Goal: Task Accomplishment & Management: Use online tool/utility

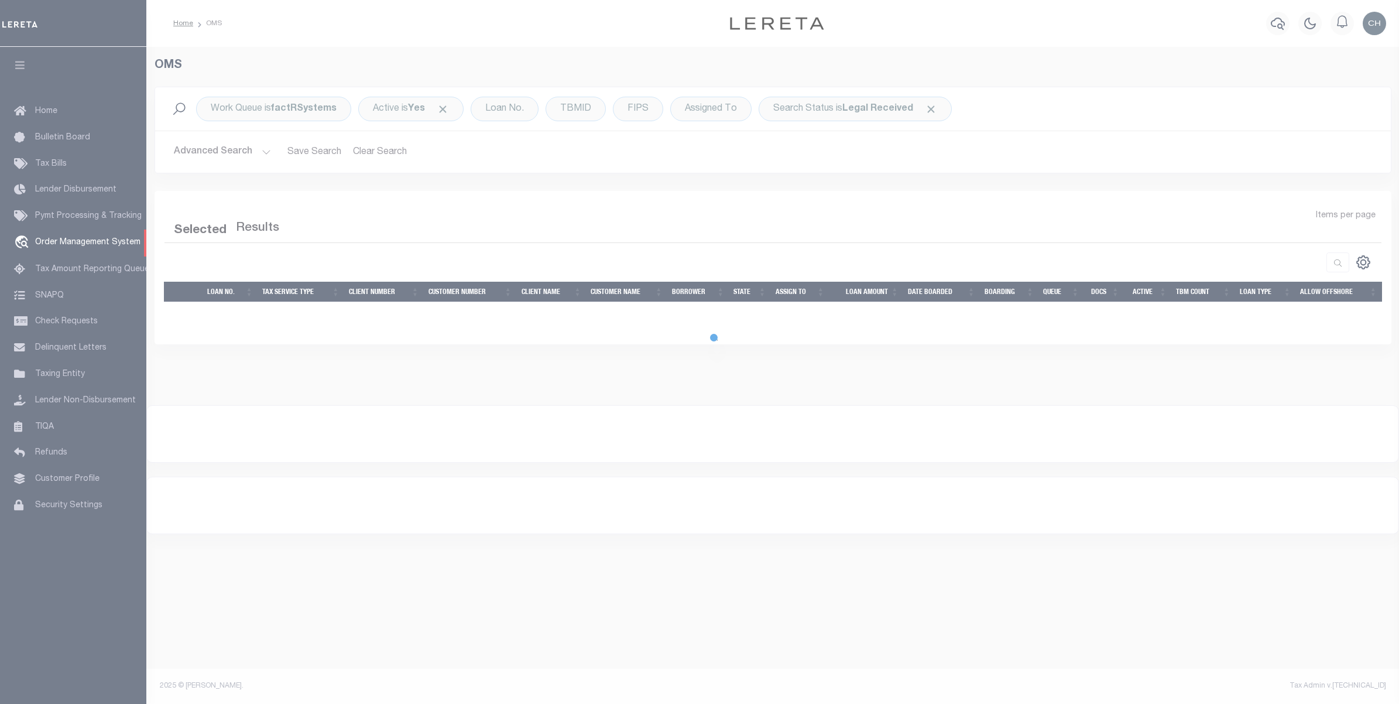
select select "200"
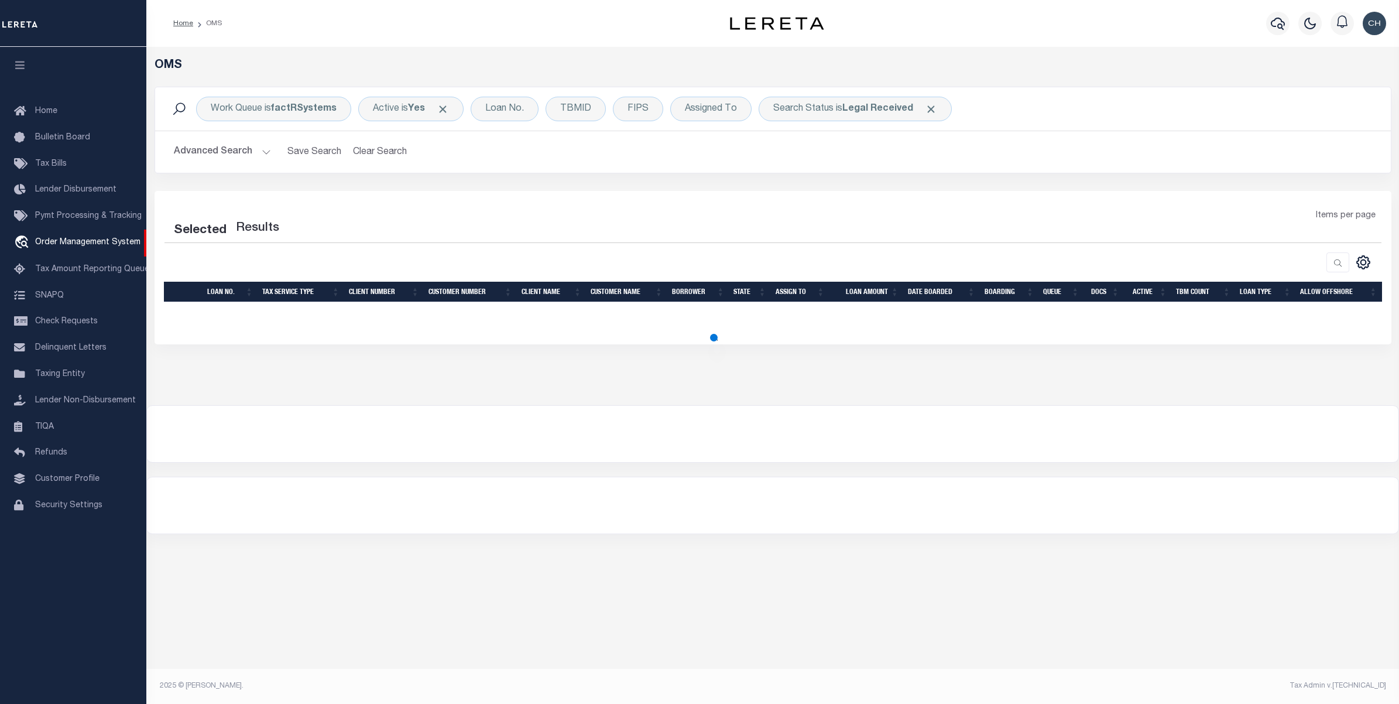
select select "200"
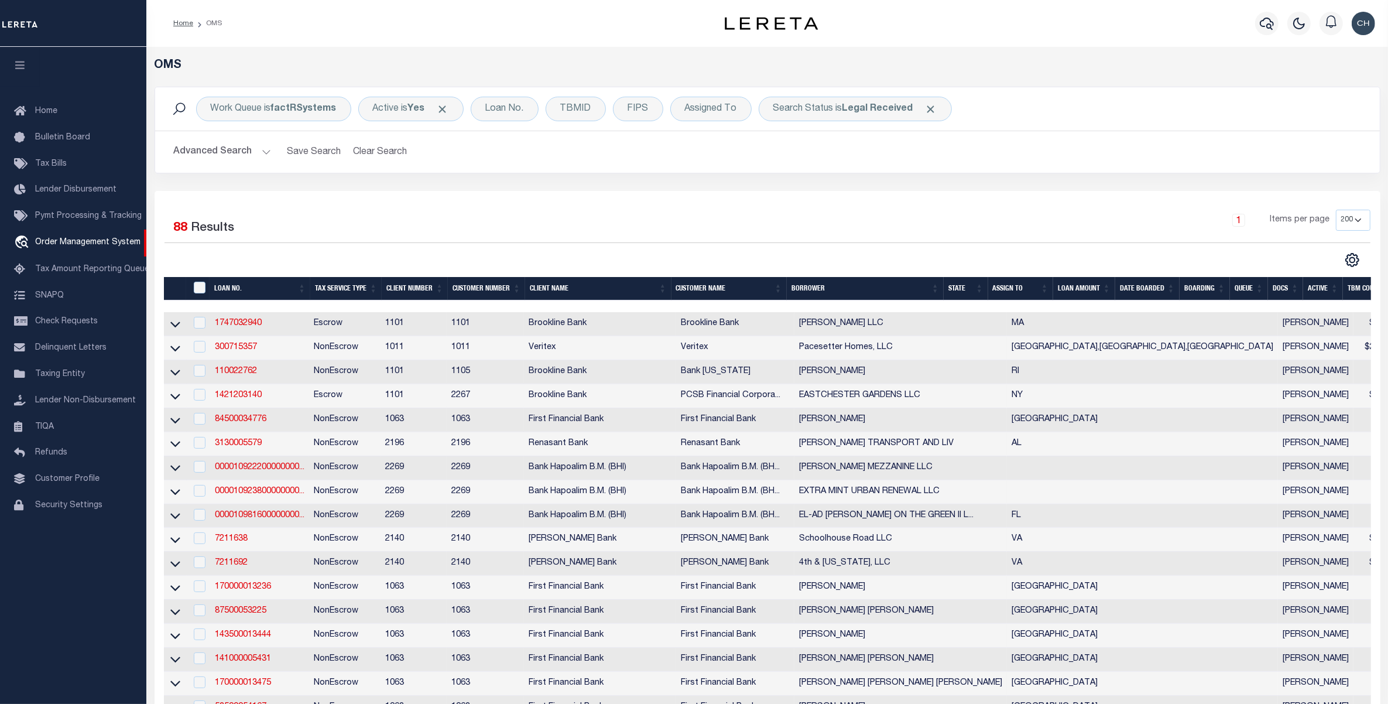
click at [1088, 285] on th "LOAN AMOUNT" at bounding box center [1084, 289] width 62 height 24
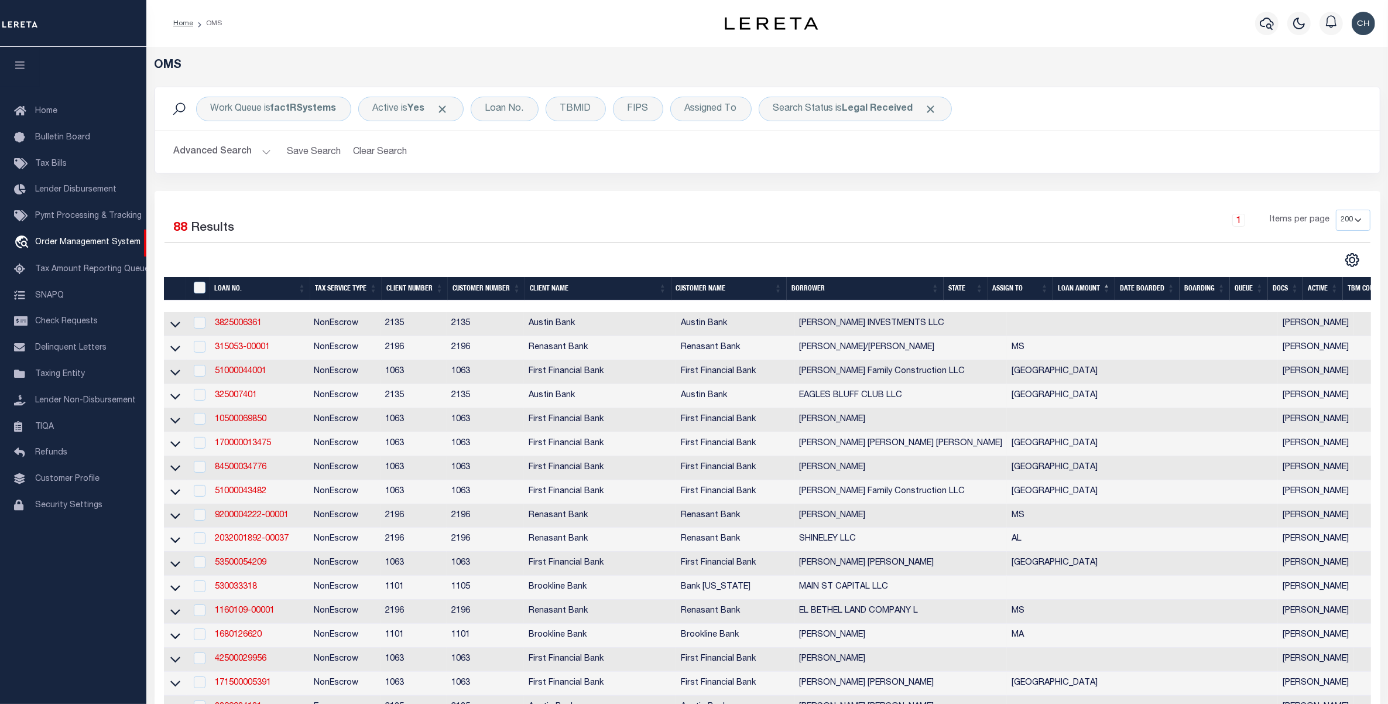
click at [1083, 289] on th "LOAN AMOUNT" at bounding box center [1084, 289] width 62 height 24
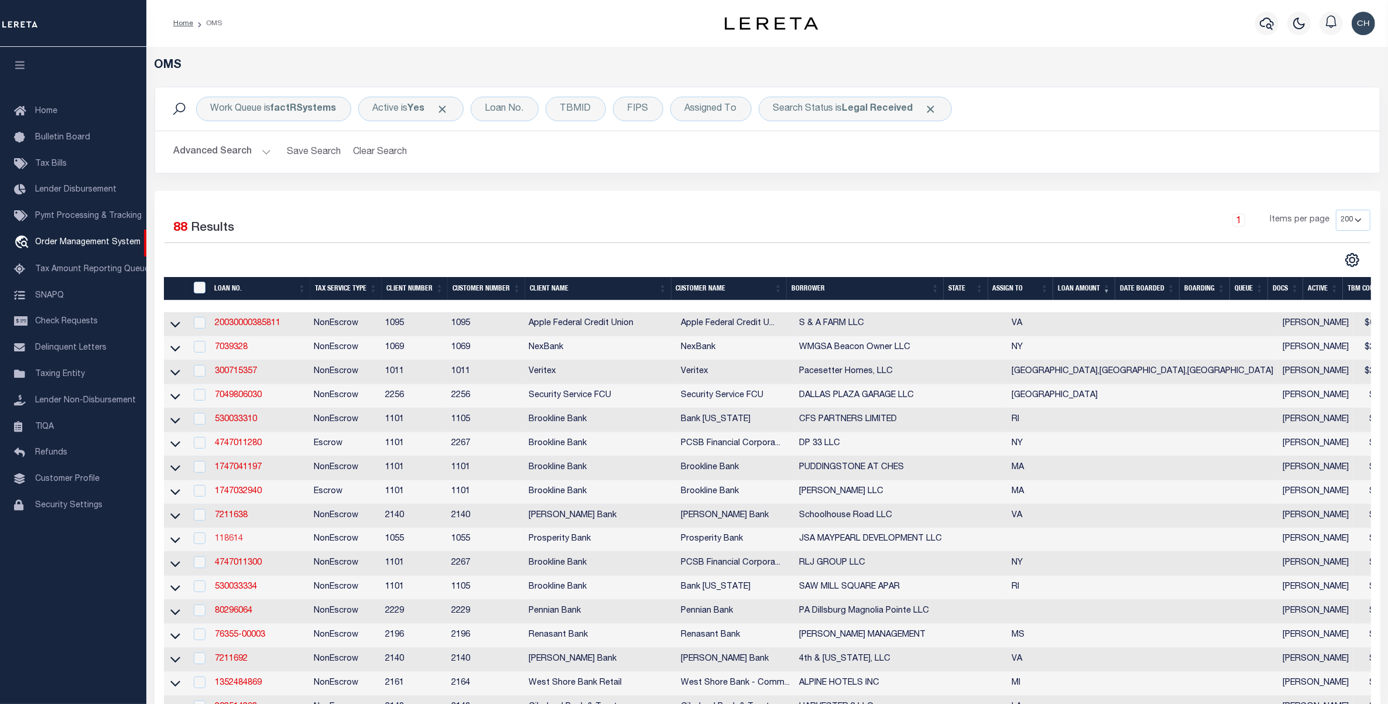
click at [228, 543] on link "118614" at bounding box center [229, 538] width 28 height 8
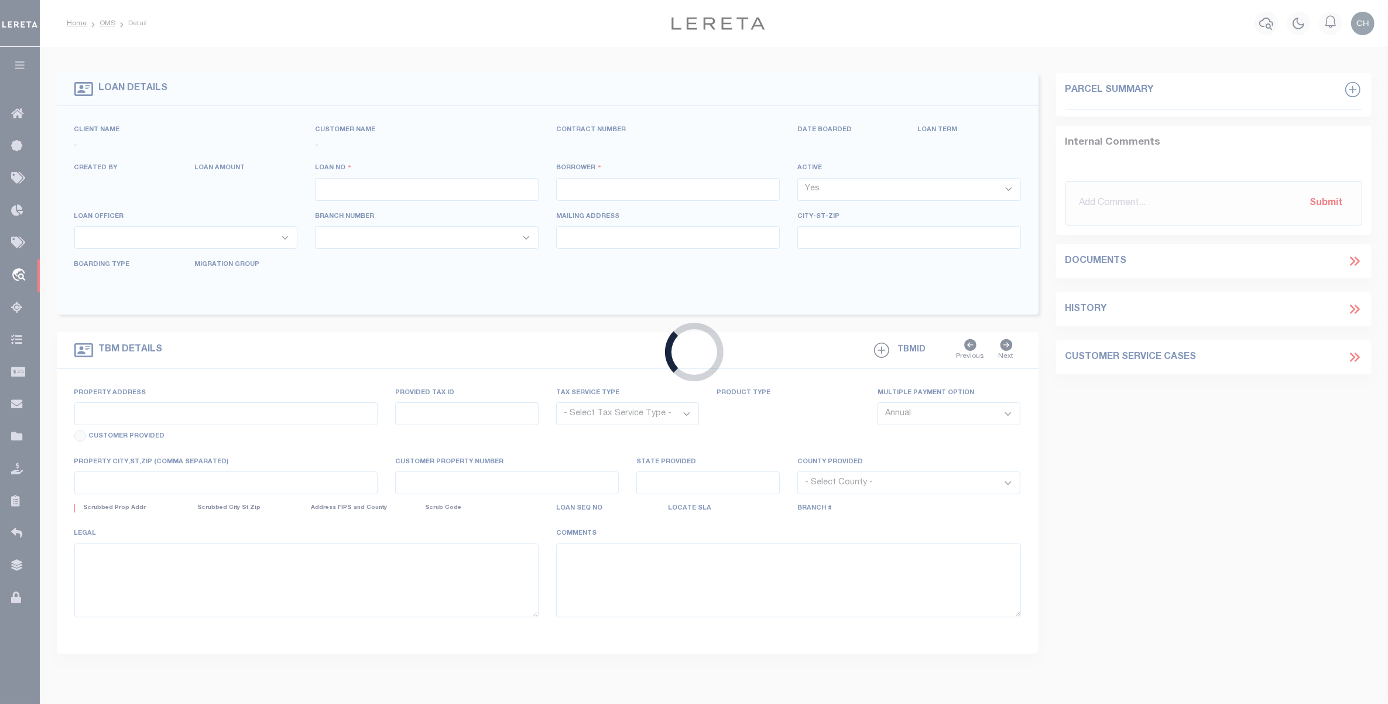
type input "118614"
type input "JSA MAYPEARL DEVELOPMENT LLC"
select select
type input "[STREET_ADDRESS]"
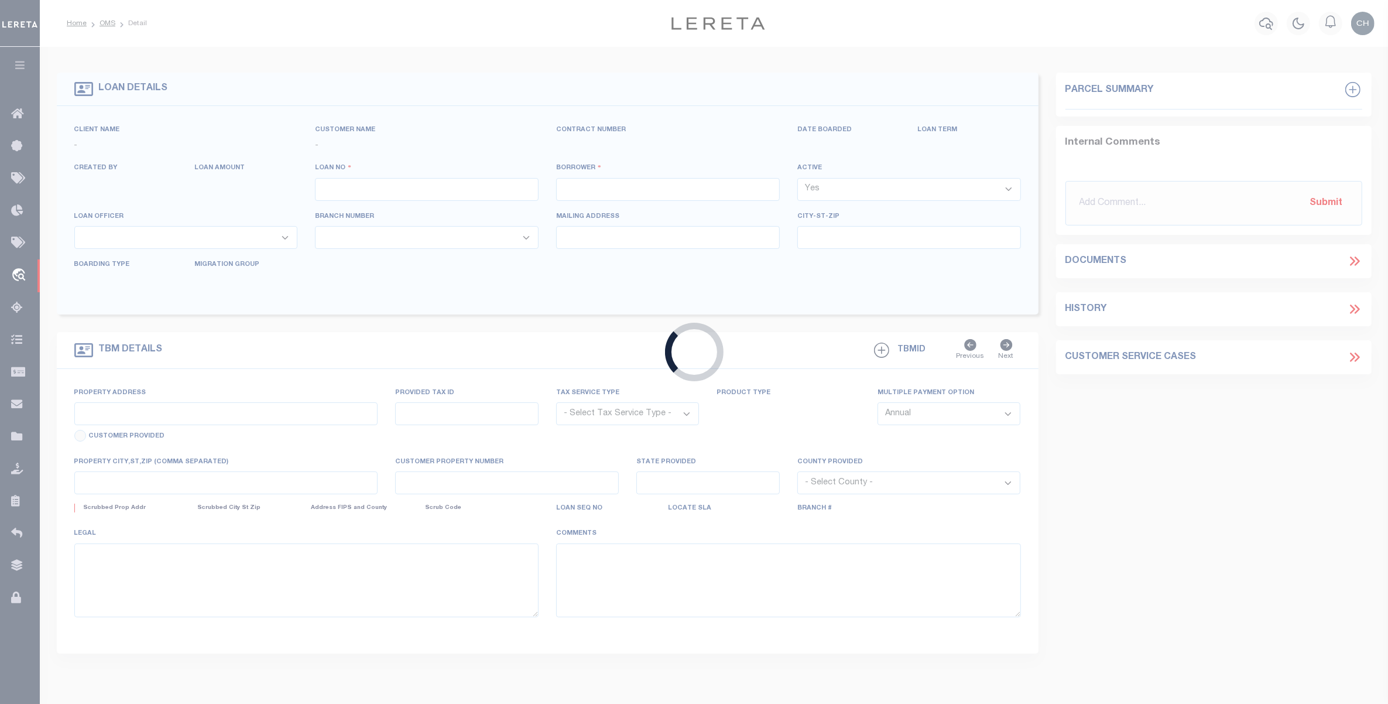
type input "[GEOGRAPHIC_DATA]"
select select
select select "NonEscrow"
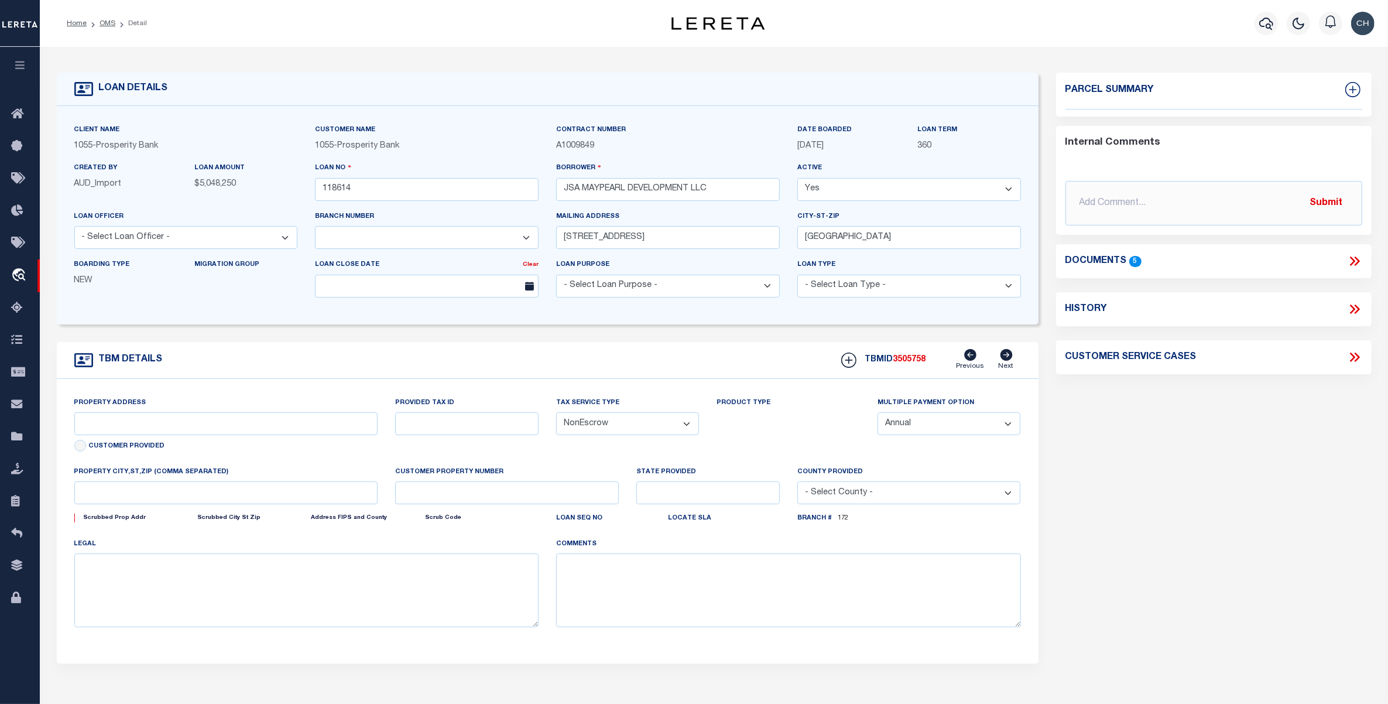
select select "10460"
type input "TBD FM 157"
type input "[GEOGRAPHIC_DATA]"
select select
type input "[GEOGRAPHIC_DATA], [GEOGRAPHIC_DATA] 76084"
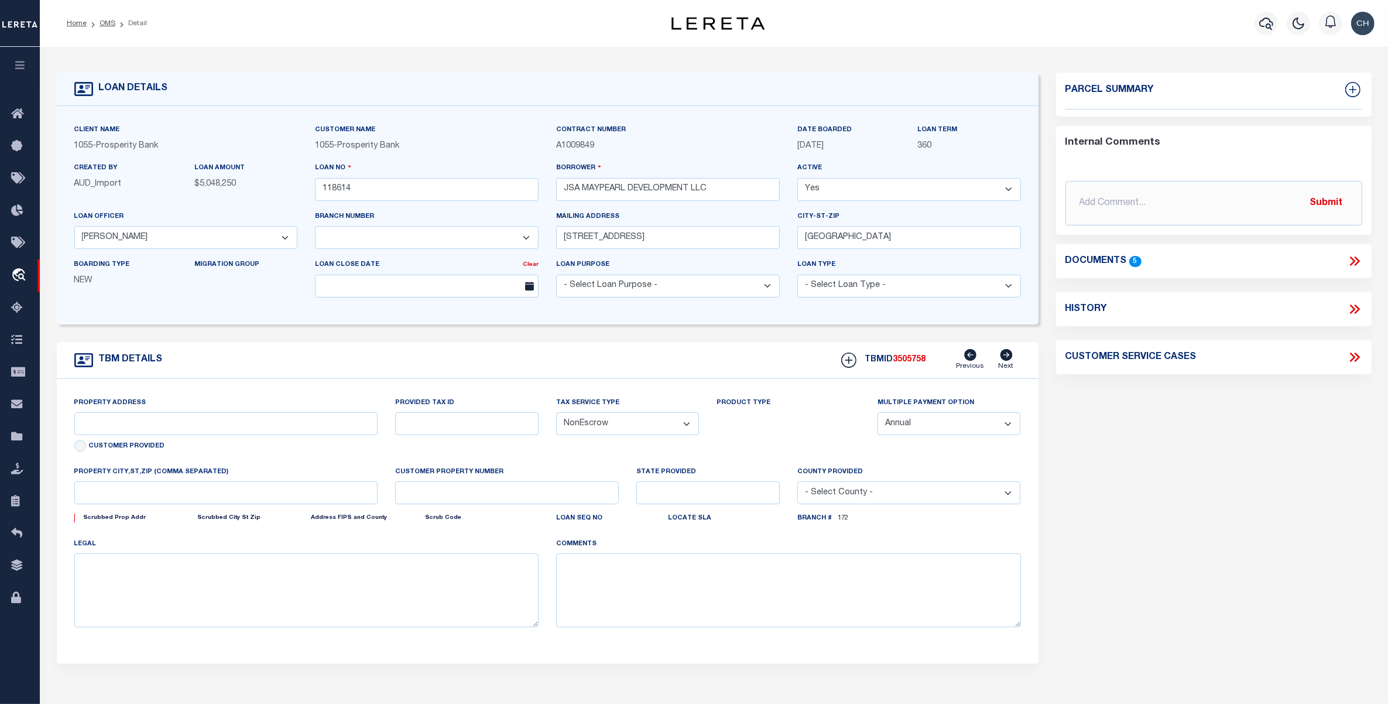
type textarea "561 J [PERSON_NAME] 123WW [PERSON_NAME] 560JJACK 781 JMC394.535"
select select "3949"
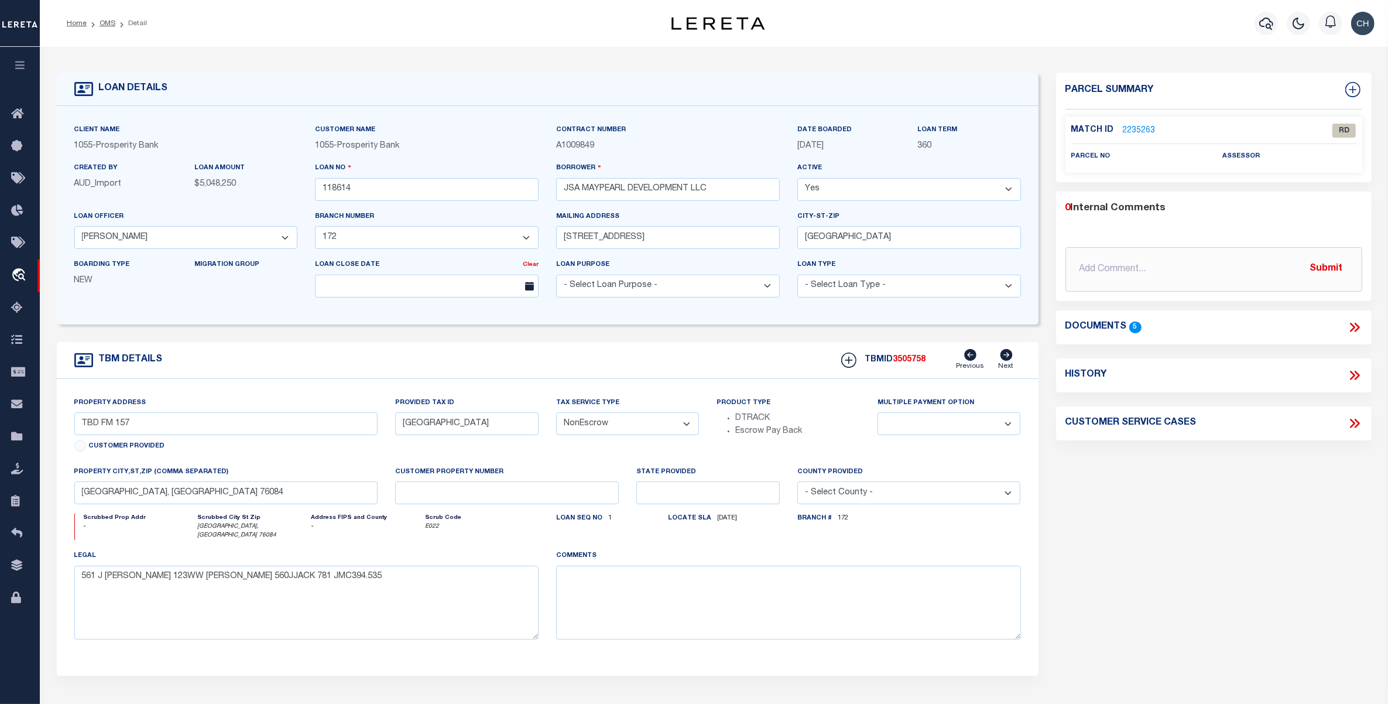
click at [1354, 329] on icon at bounding box center [1354, 327] width 15 height 15
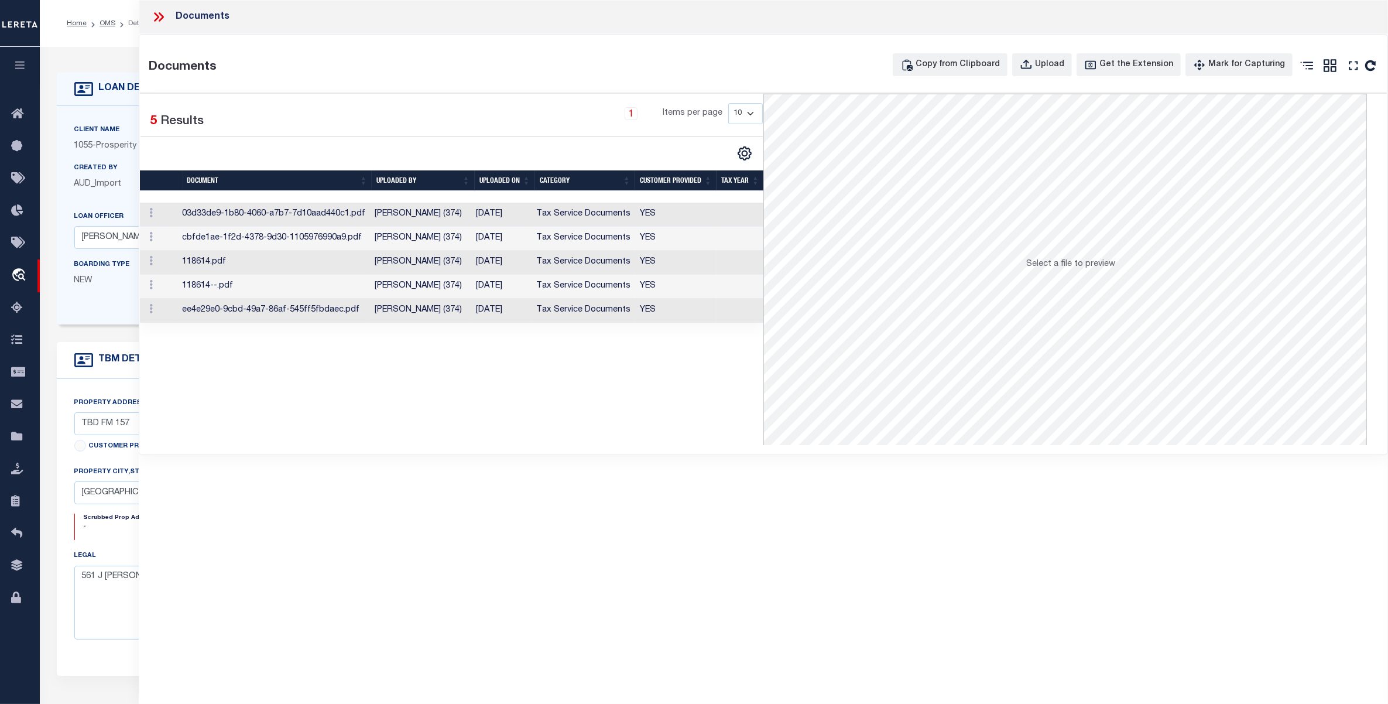
click at [327, 211] on td "03d33de9-1b80-4060-a7b7-7d10aad440c1.pdf" at bounding box center [273, 215] width 193 height 24
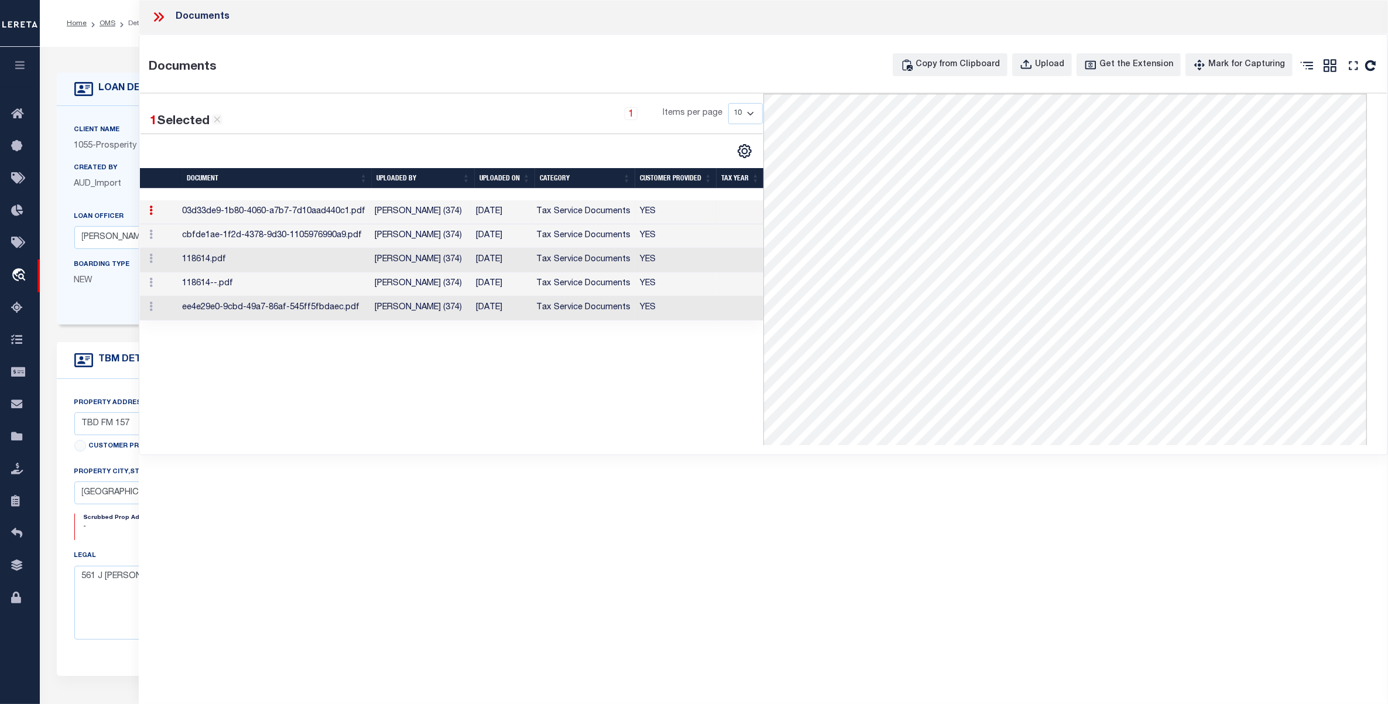
click at [229, 241] on td "cbfde1ae-1f2d-4378-9d30-1105976990a9.pdf" at bounding box center [273, 236] width 193 height 24
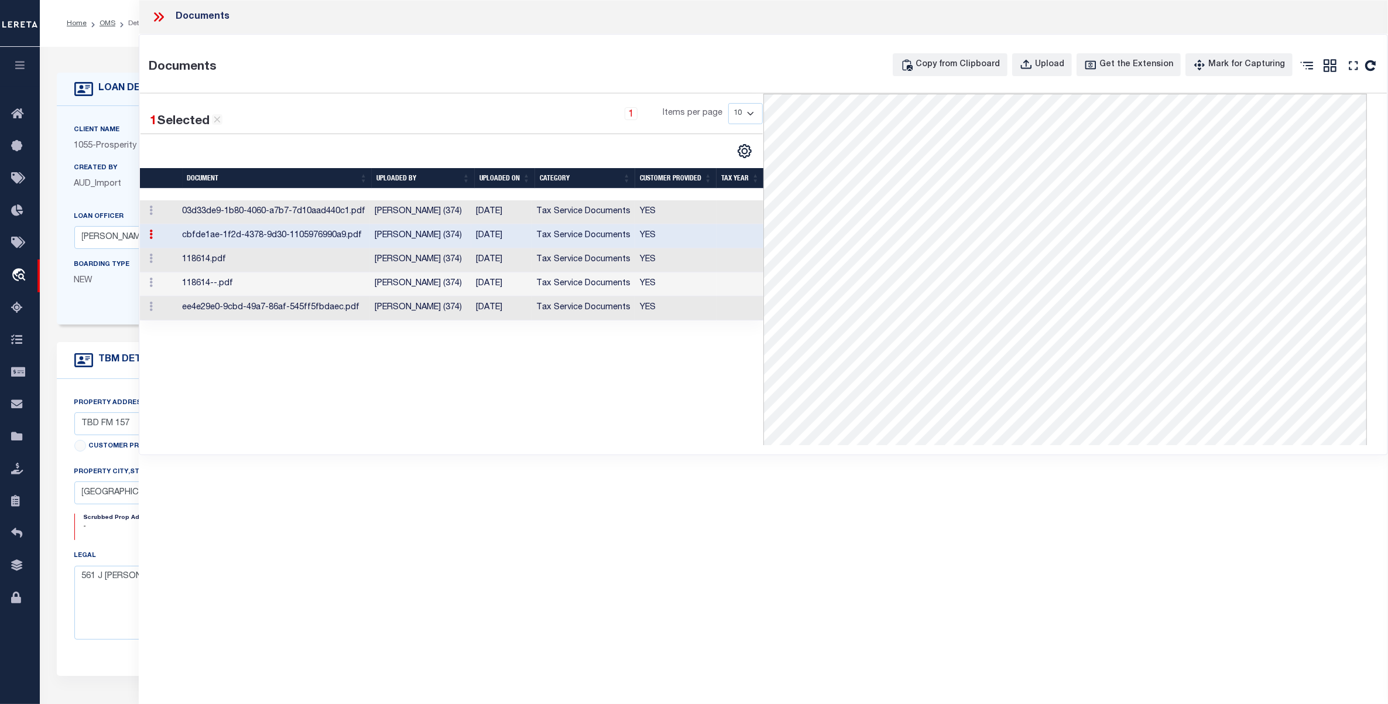
click at [404, 258] on td "[PERSON_NAME] (374)" at bounding box center [420, 260] width 101 height 24
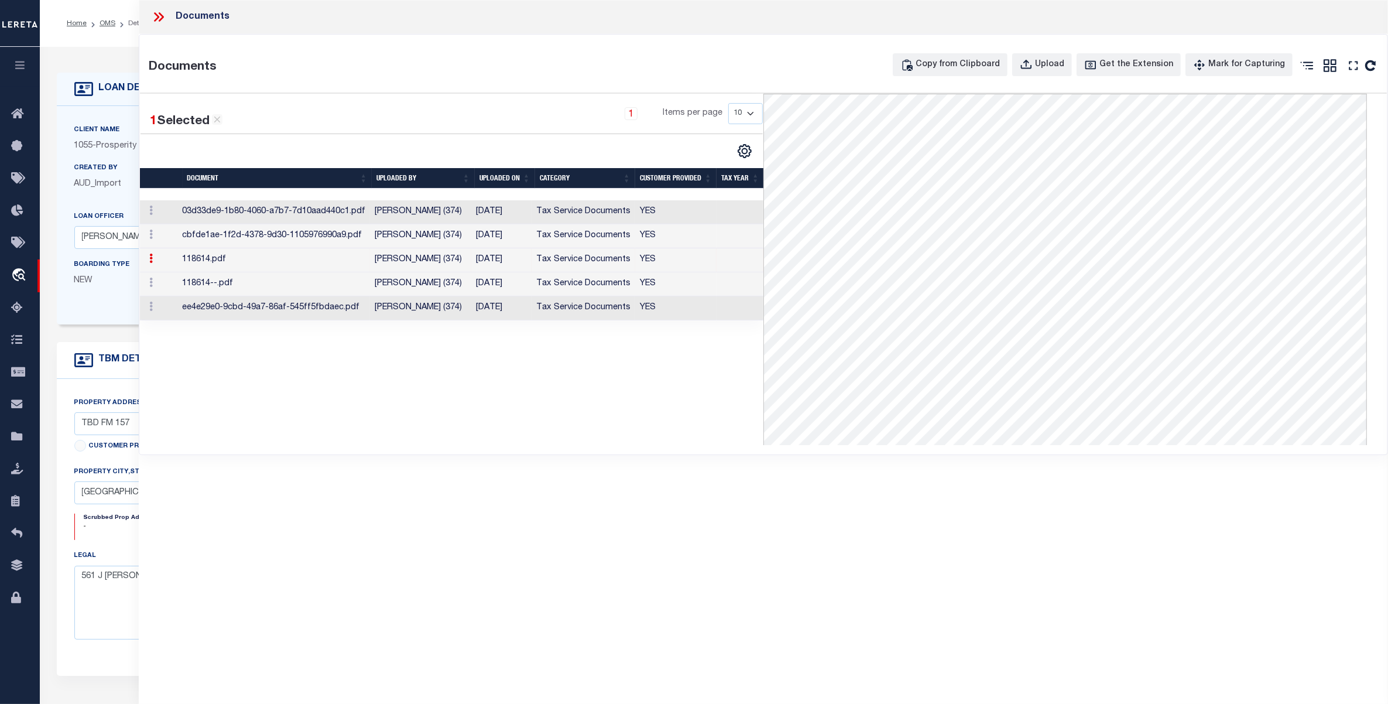
click at [163, 19] on icon at bounding box center [158, 16] width 15 height 15
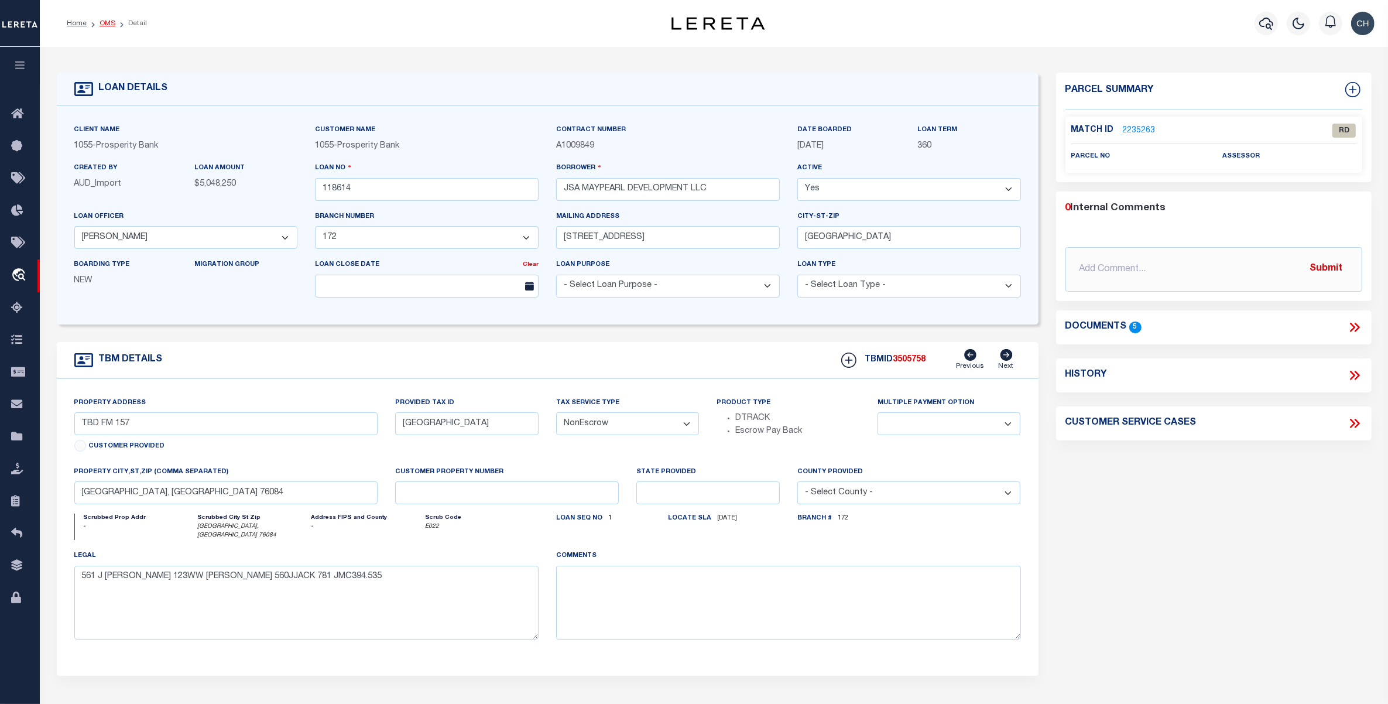
click at [107, 25] on link "OMS" at bounding box center [108, 23] width 16 height 7
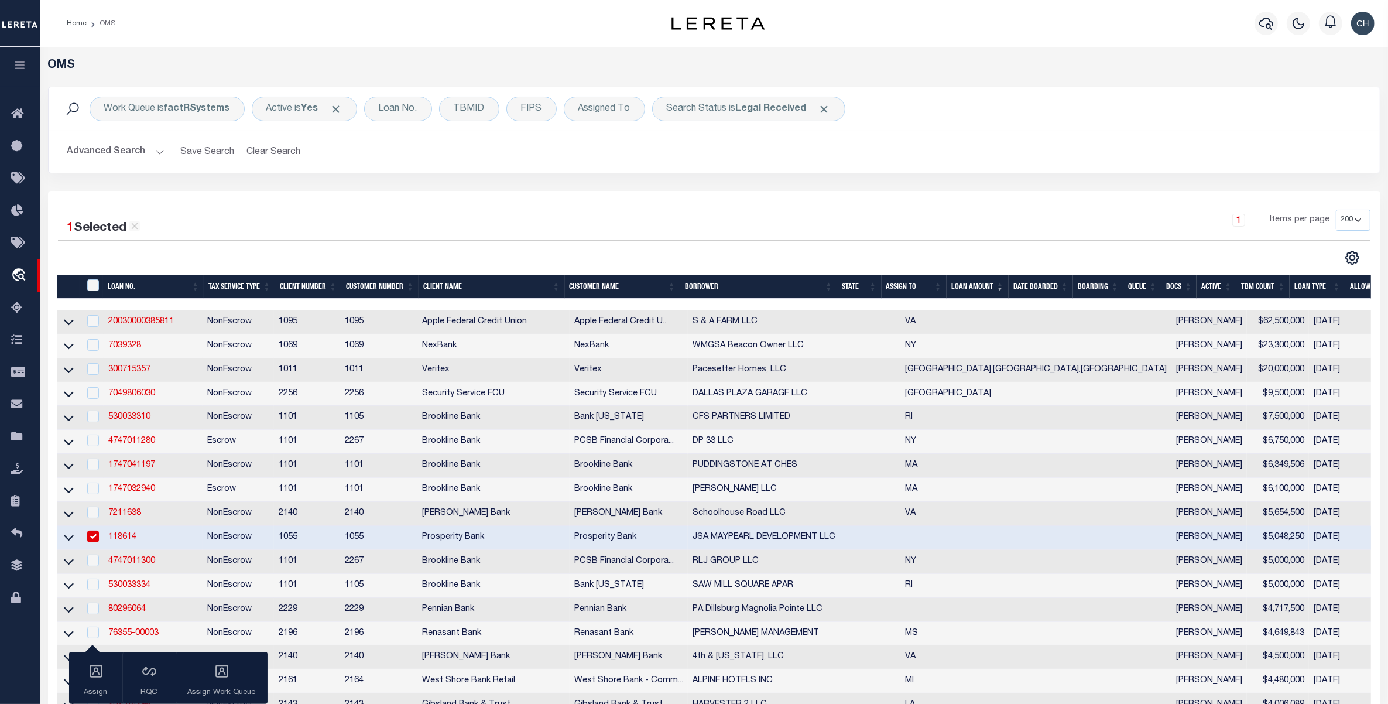
click at [135, 162] on button "Advanced Search" at bounding box center [115, 151] width 97 height 23
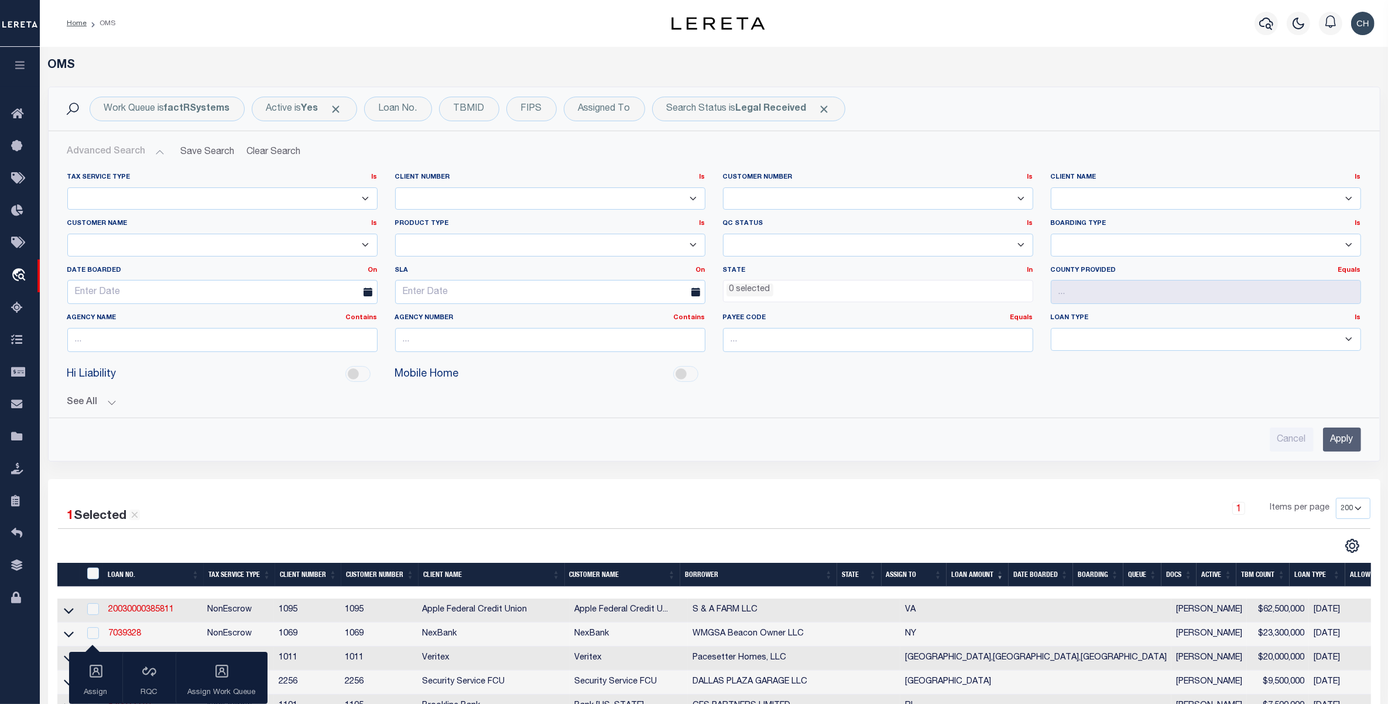
click at [777, 289] on ul "0 selected" at bounding box center [877, 288] width 309 height 16
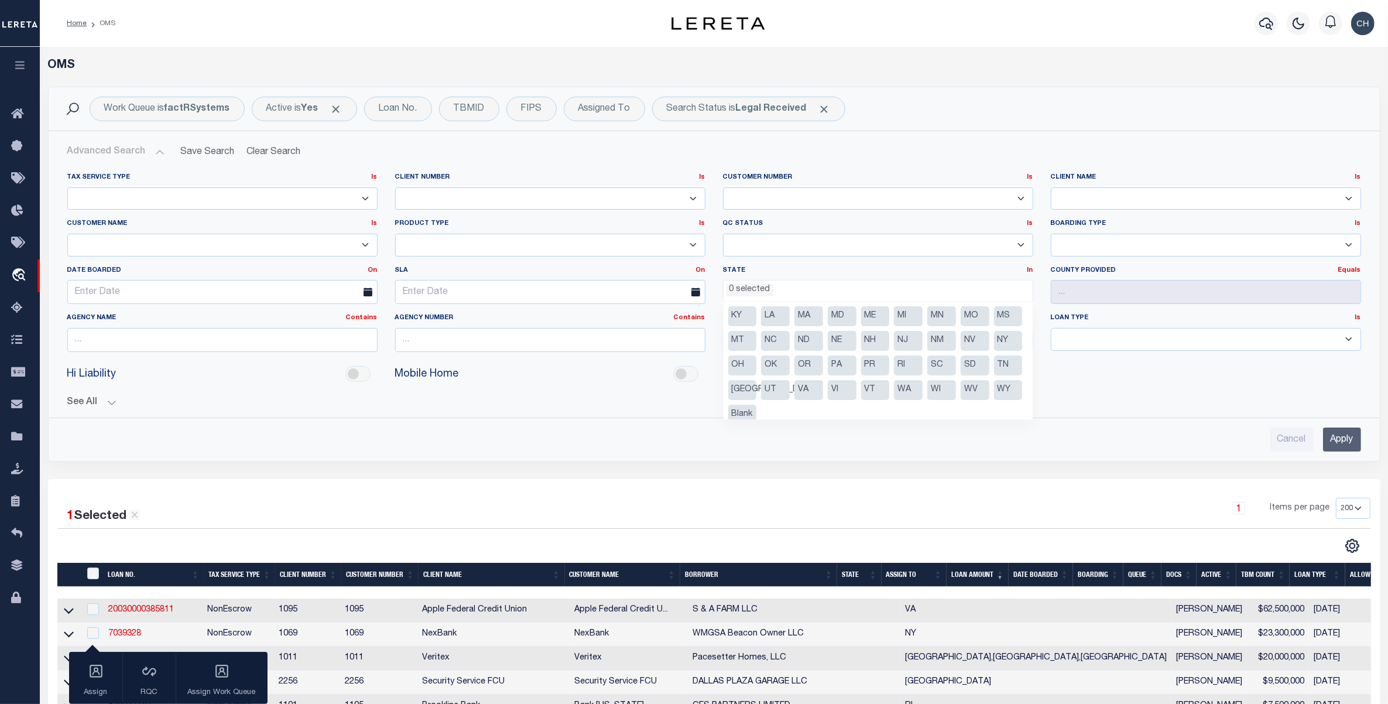
scroll to position [59, 0]
click at [757, 379] on li "[GEOGRAPHIC_DATA]" at bounding box center [742, 381] width 29 height 20
select select "[GEOGRAPHIC_DATA]"
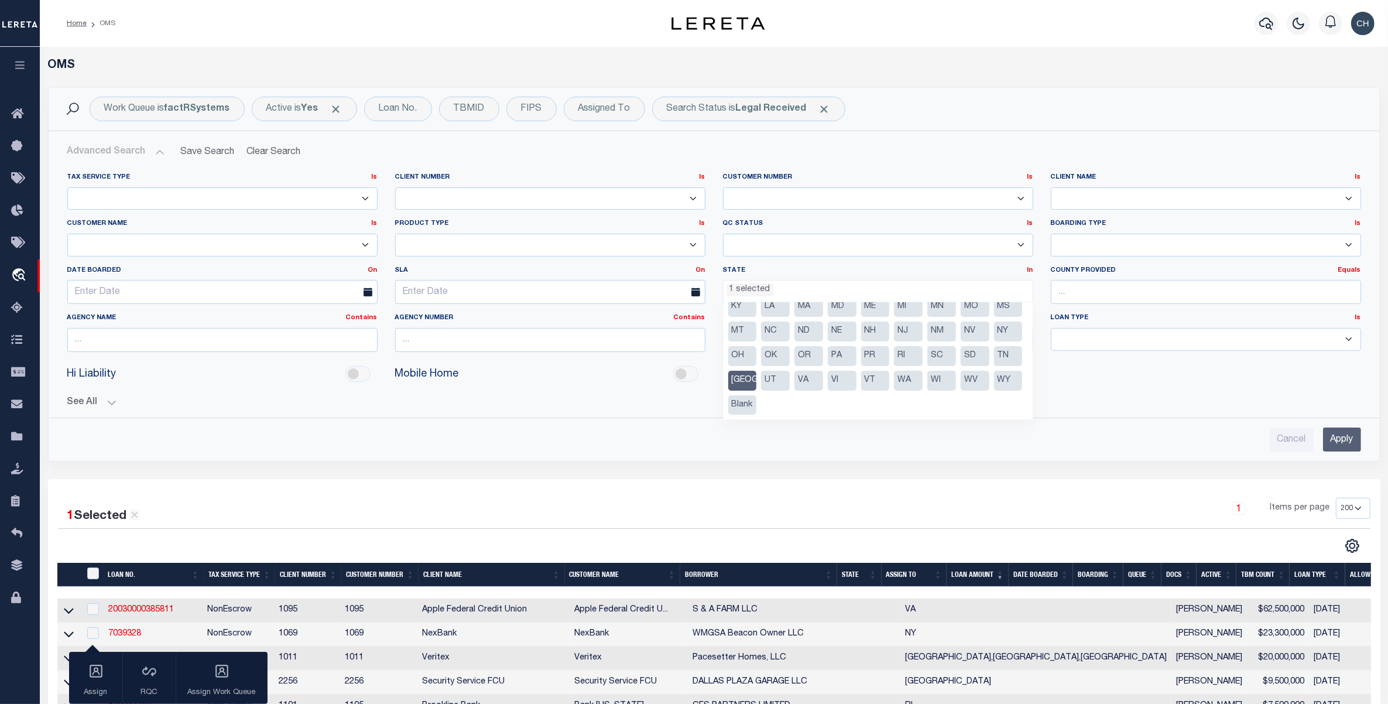
click at [1346, 440] on input "Apply" at bounding box center [1342, 439] width 38 height 24
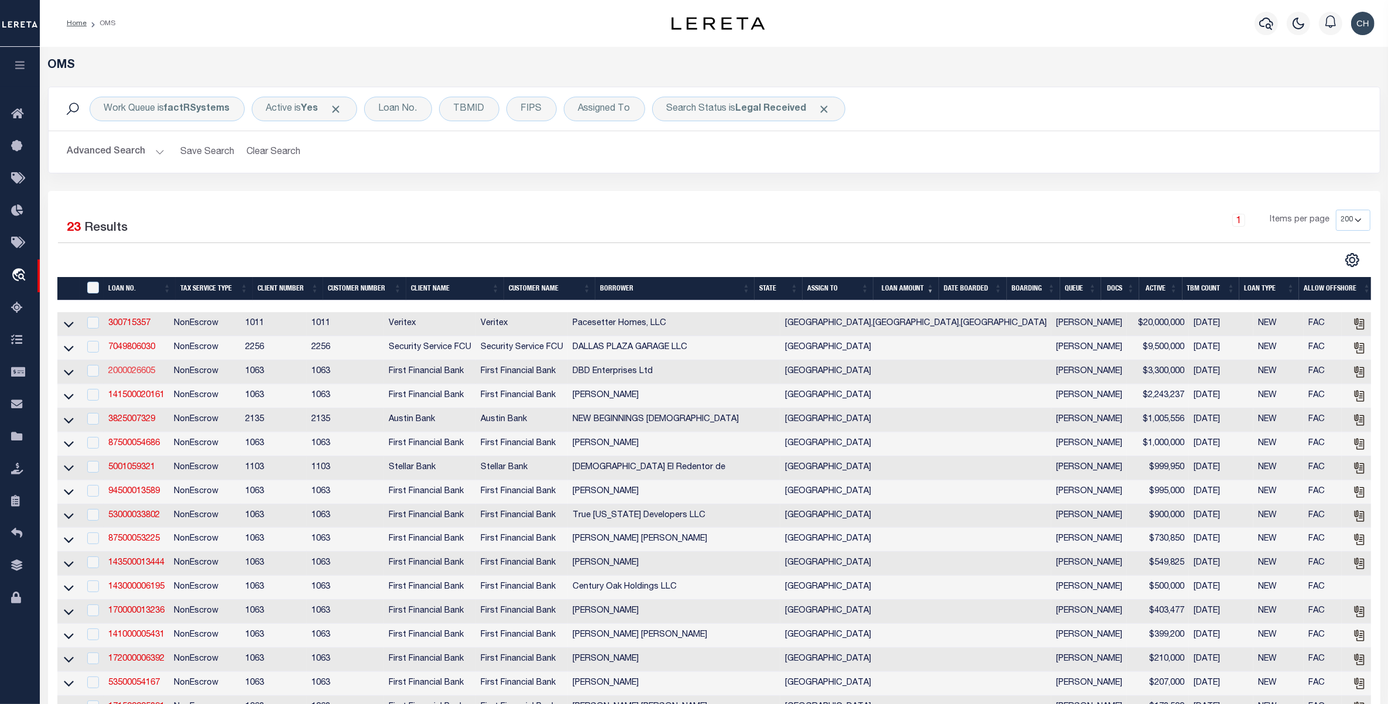
click at [122, 375] on link "2000026605" at bounding box center [131, 371] width 47 height 8
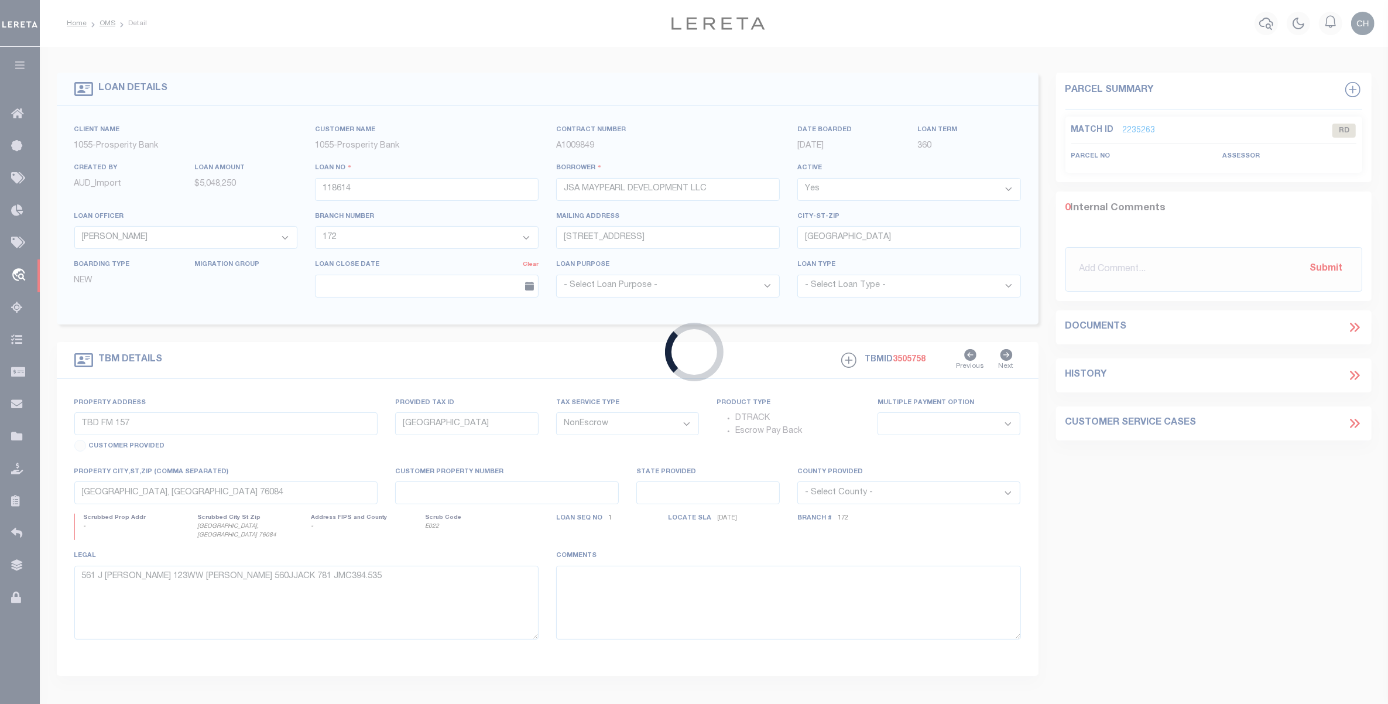
type input "2000026605"
type input "DBD Enterprises Ltd"
select select
select select "400"
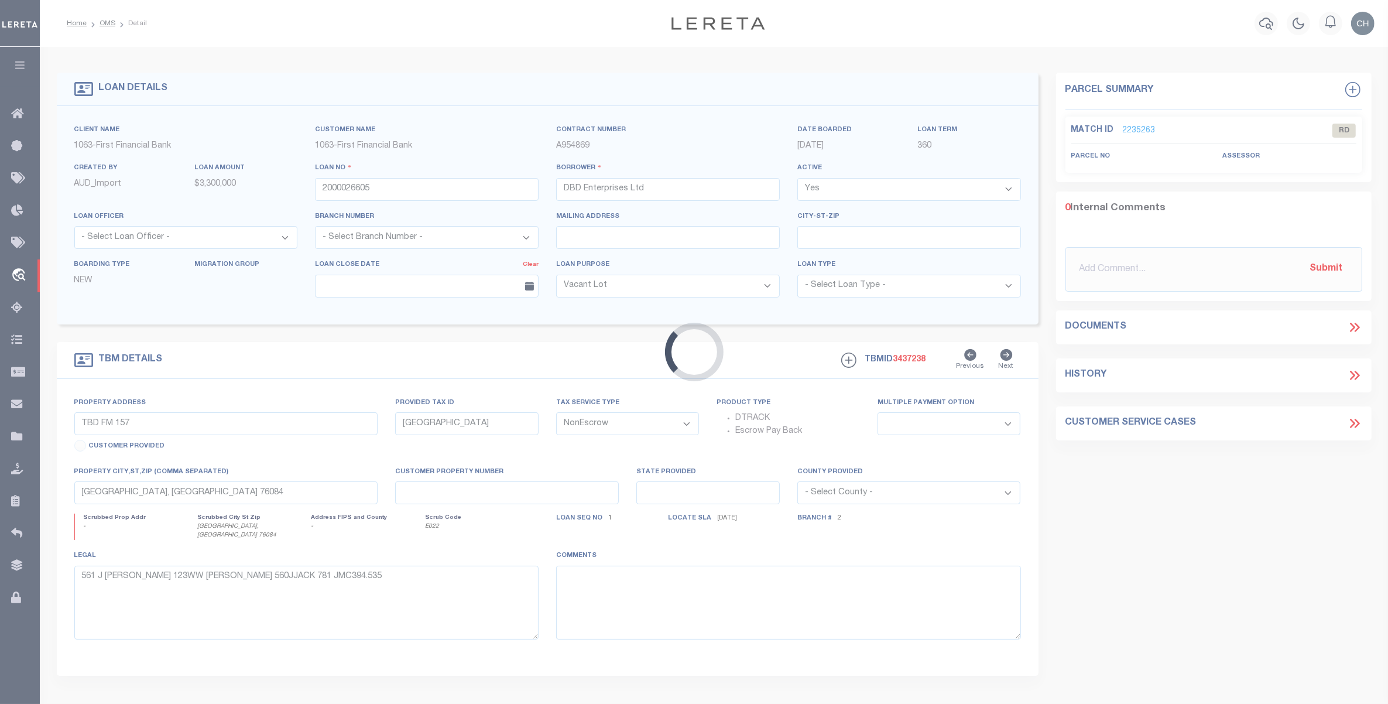
select select "773"
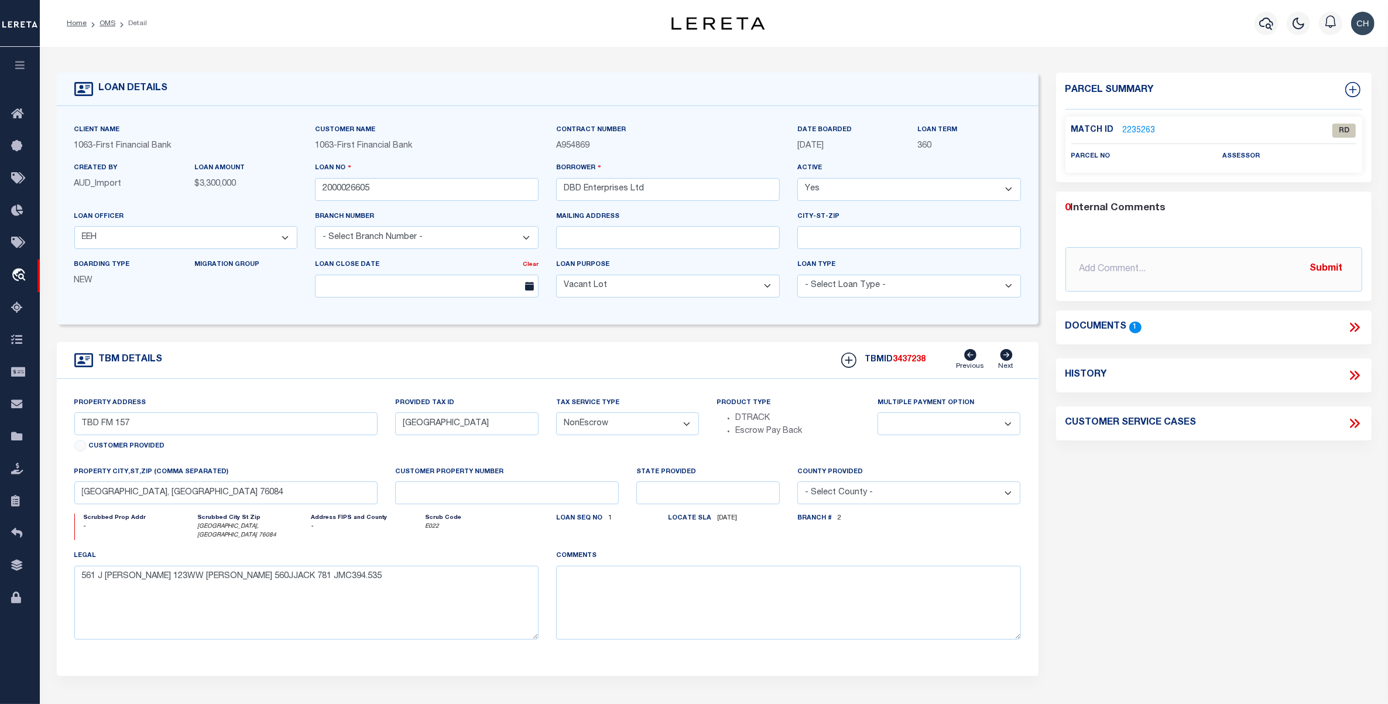
select select "490"
type input "MULTIPLE PROPERTIES"
select select
type input "Abilene [GEOGRAPHIC_DATA] 796020000"
type input "[GEOGRAPHIC_DATA]"
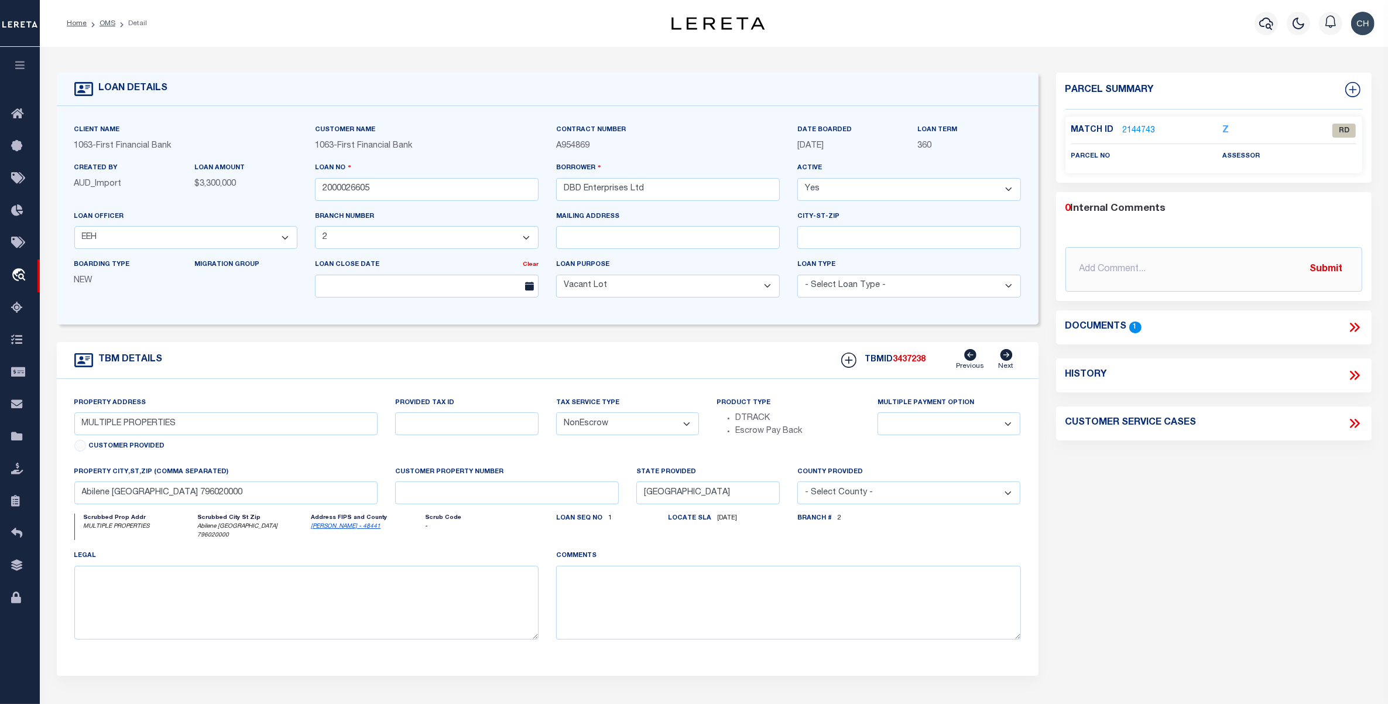
click at [1353, 328] on icon at bounding box center [1352, 327] width 5 height 9
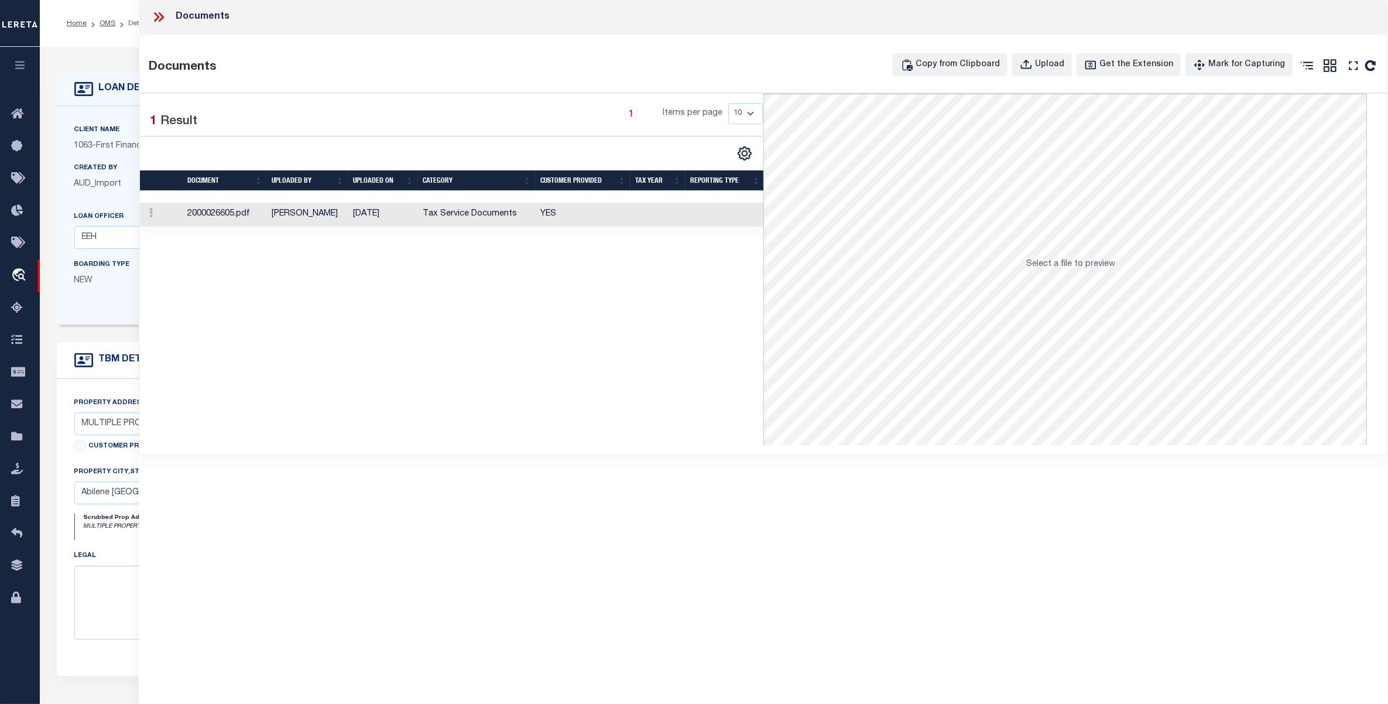
click at [447, 214] on td "Tax Service Documents" at bounding box center [477, 215] width 118 height 24
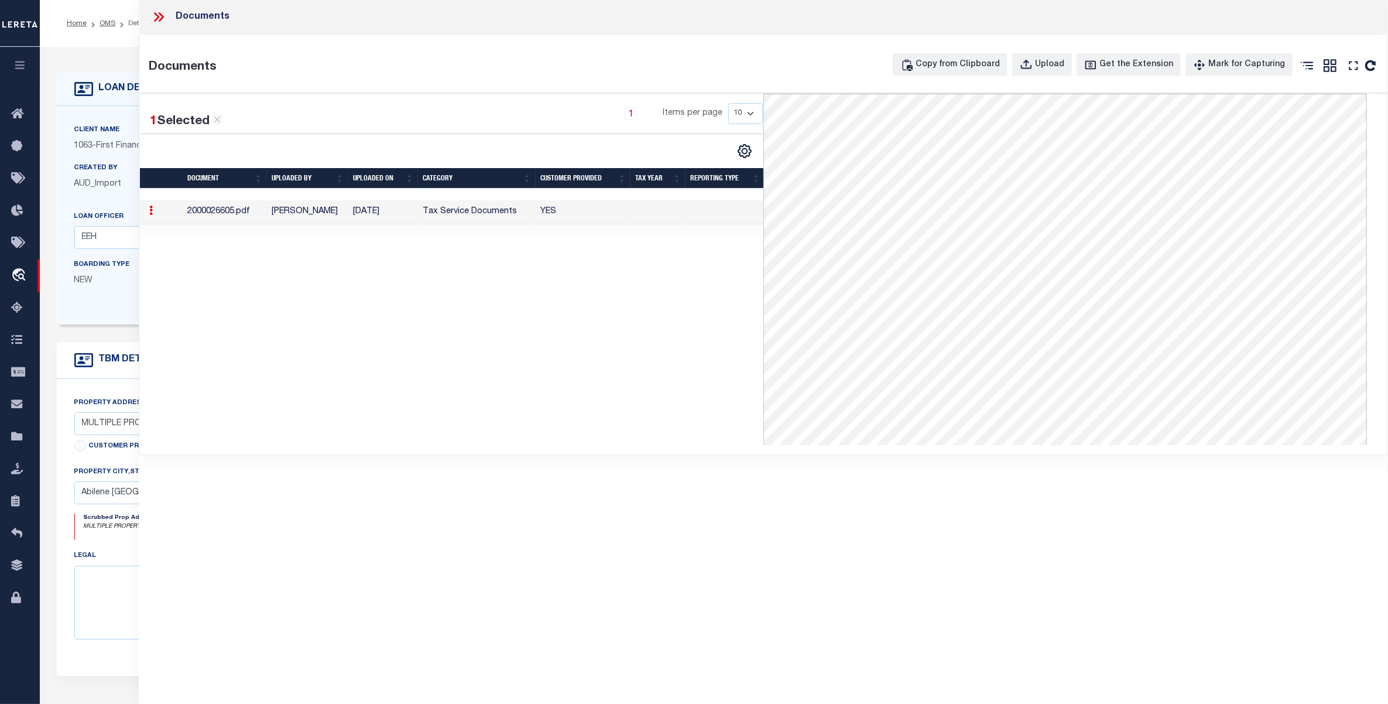
click at [160, 18] on icon at bounding box center [158, 16] width 15 height 15
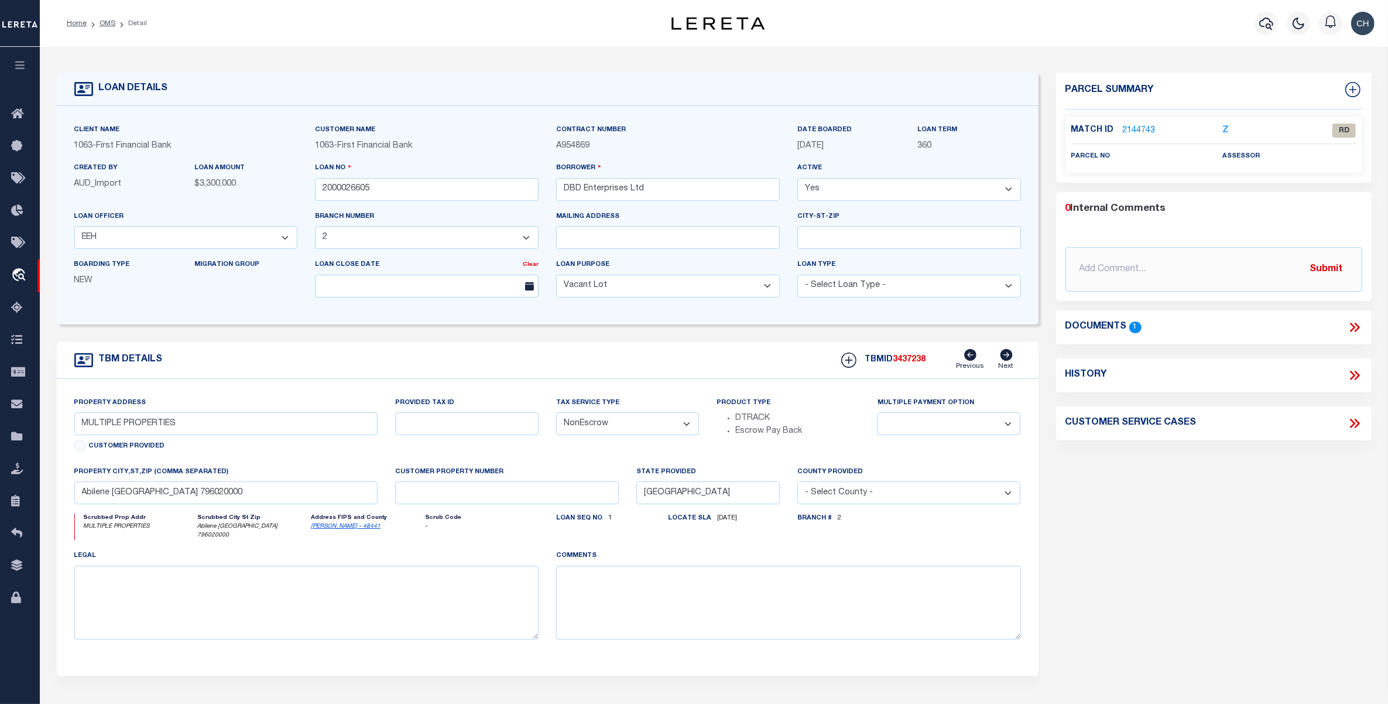
click at [341, 529] on link "[PERSON_NAME] - 48441" at bounding box center [346, 526] width 70 height 6
drag, startPoint x: 626, startPoint y: 193, endPoint x: 554, endPoint y: 185, distance: 73.0
click at [554, 185] on div "Borrower DBD Enterprises Ltd" at bounding box center [667, 186] width 241 height 48
click at [110, 26] on link "OMS" at bounding box center [108, 23] width 16 height 7
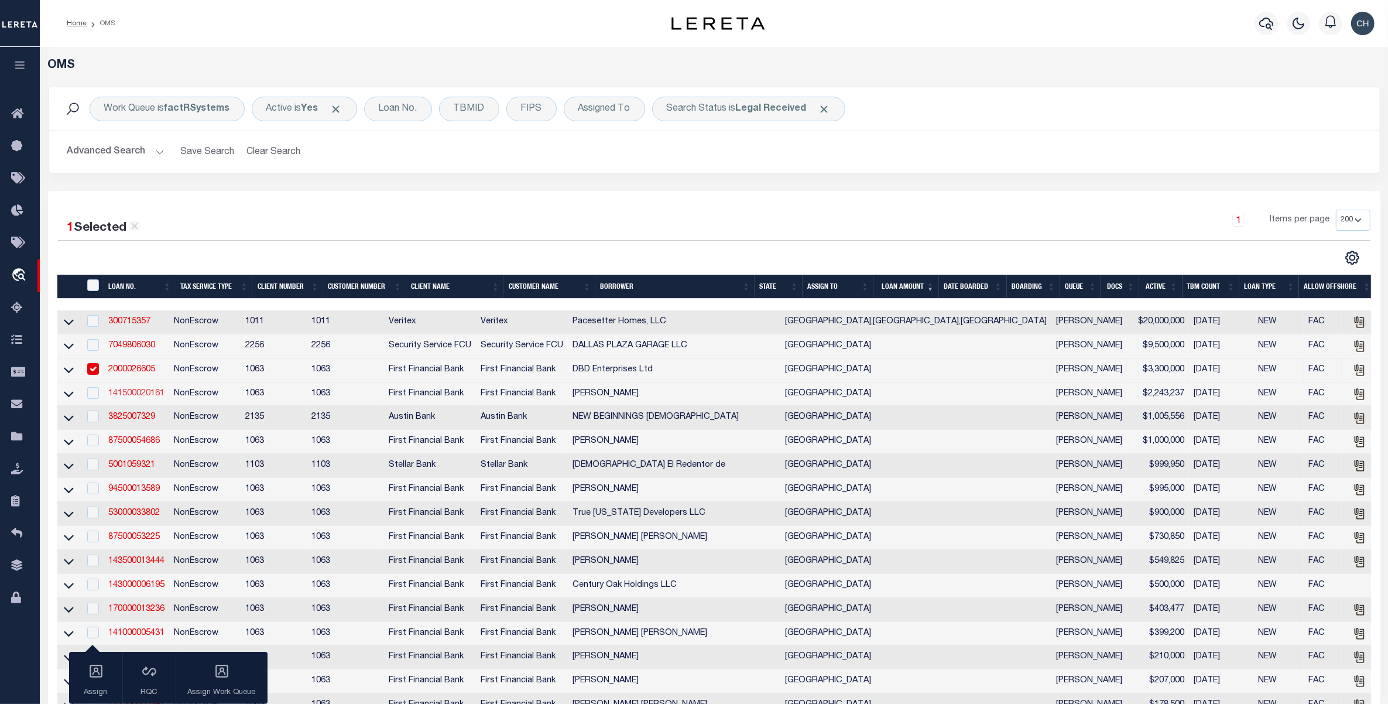
click at [132, 393] on link "141500020161" at bounding box center [136, 393] width 56 height 8
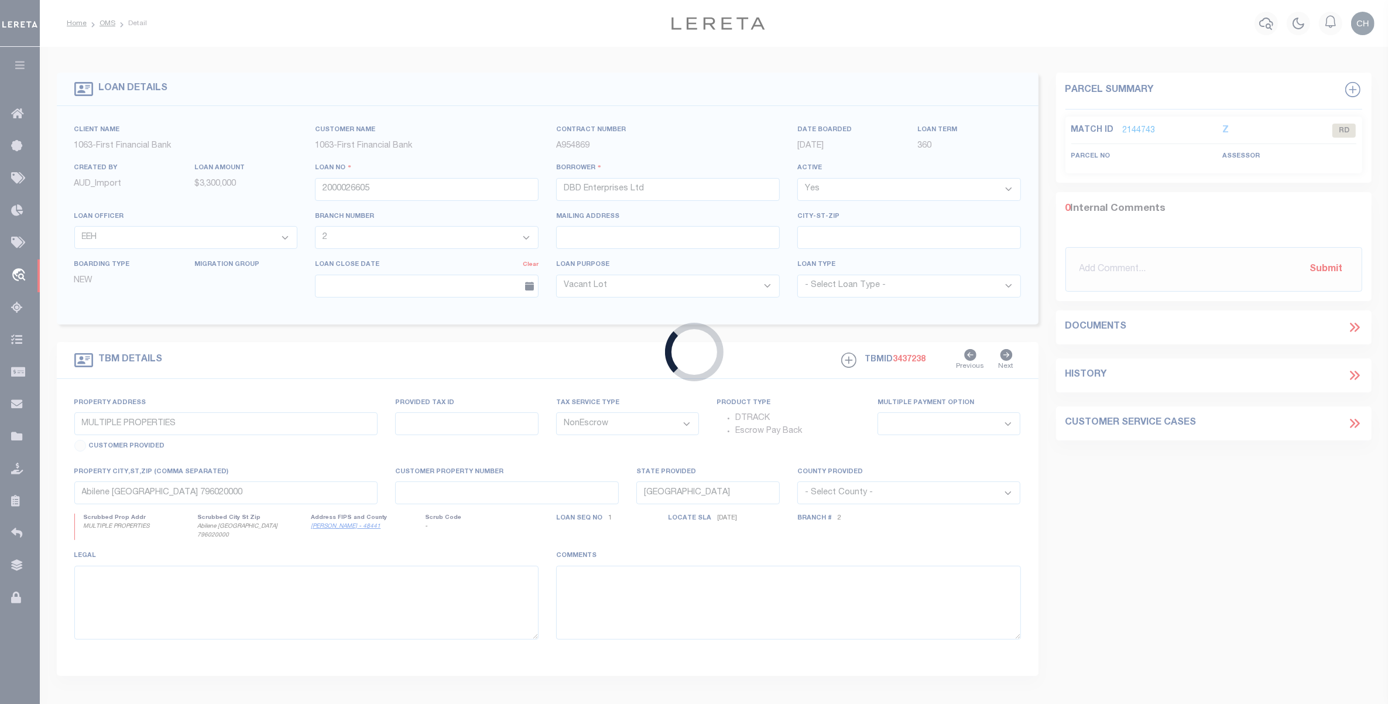
type input "141500020161"
type input "[PERSON_NAME]"
select select "1519"
select select "792"
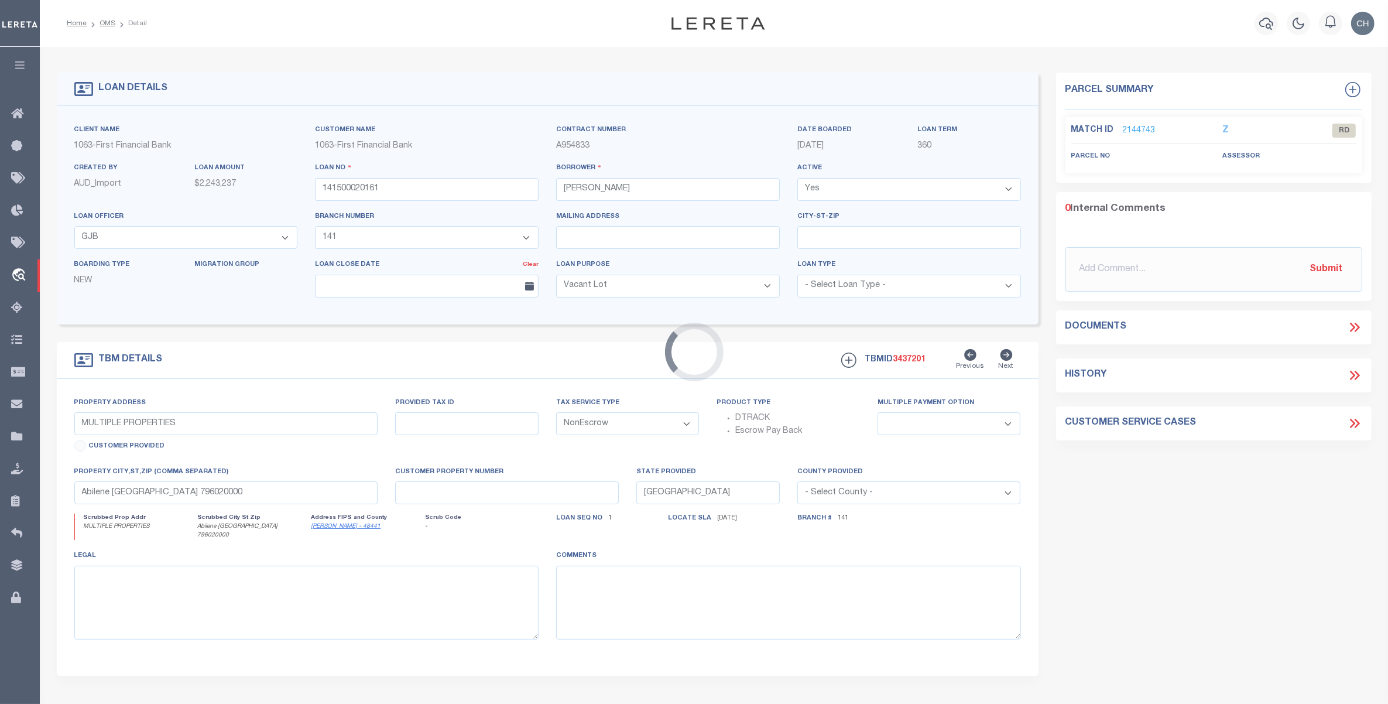
select select "1519"
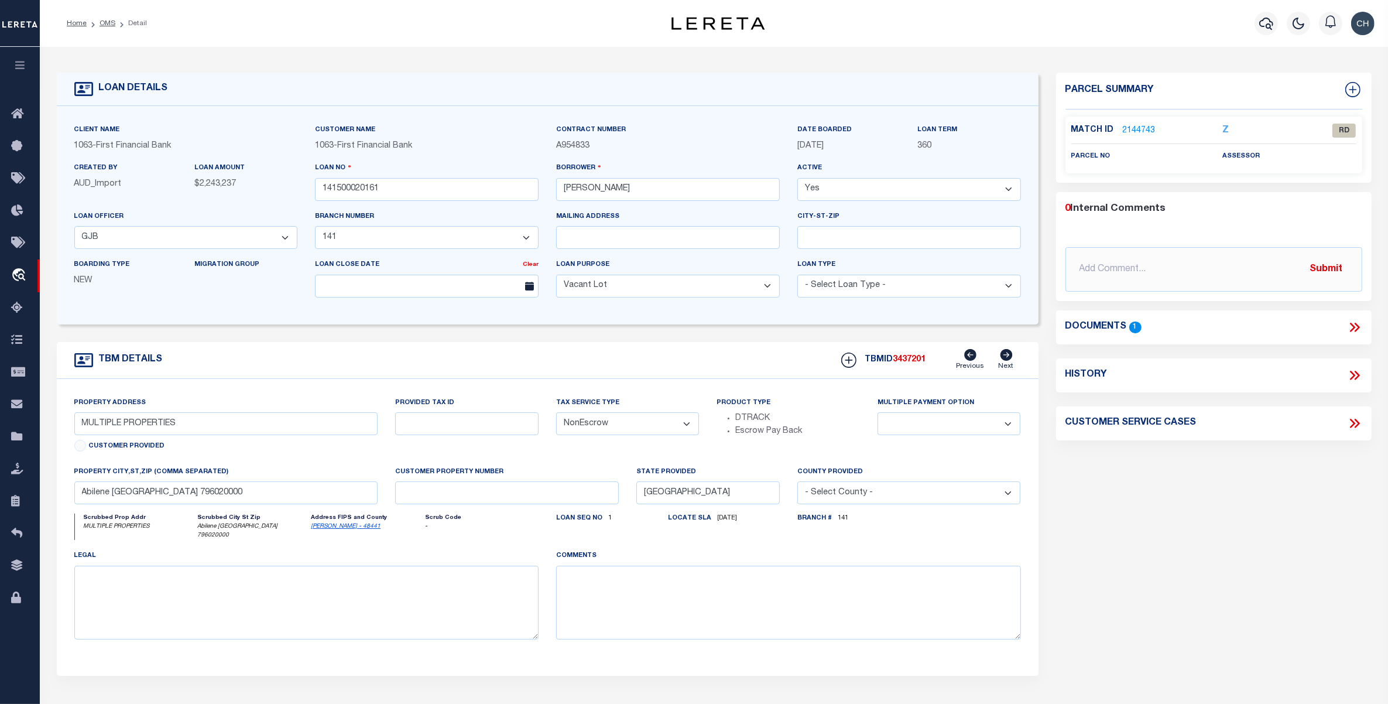
select select "792"
type input "[STREET_ADDRESS][PERSON_NAME]"
select select
type input "[PERSON_NAME] TX 773164096"
click at [1347, 325] on icon at bounding box center [1354, 327] width 15 height 15
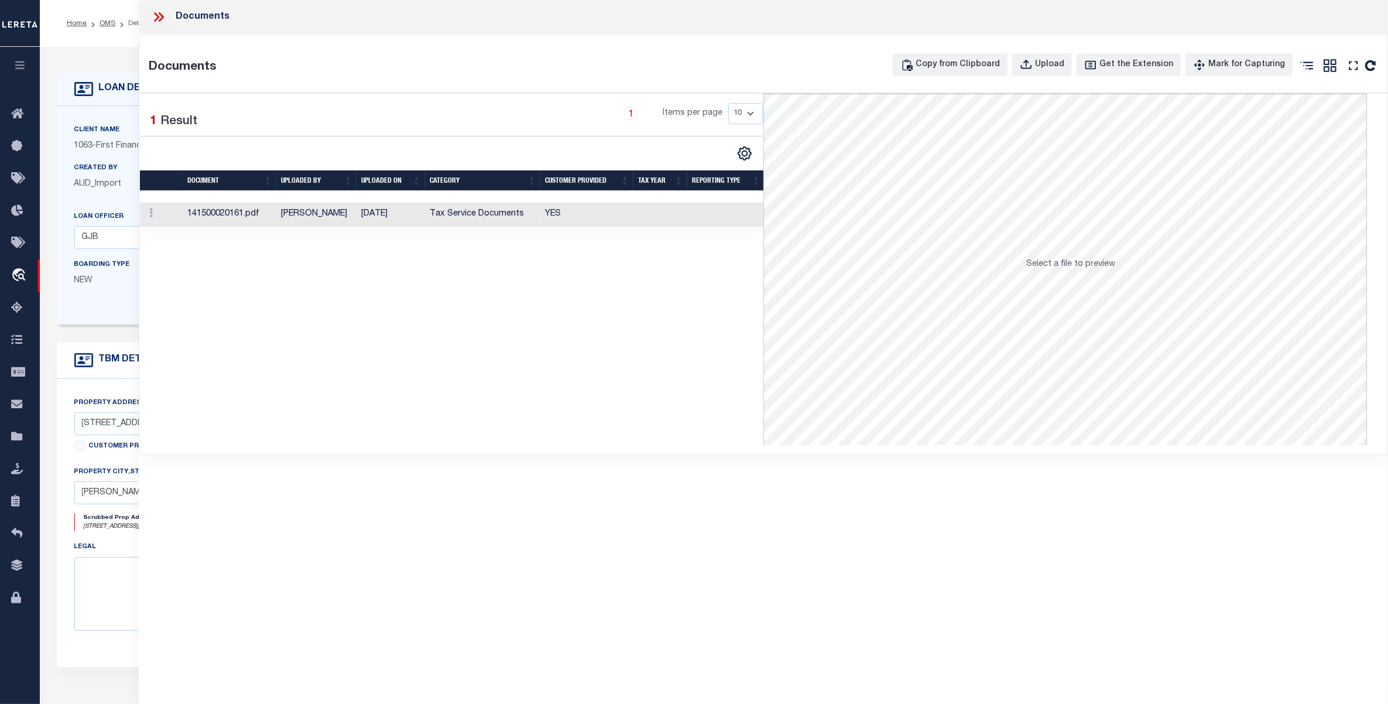
click at [318, 215] on td "[PERSON_NAME]" at bounding box center [316, 215] width 80 height 24
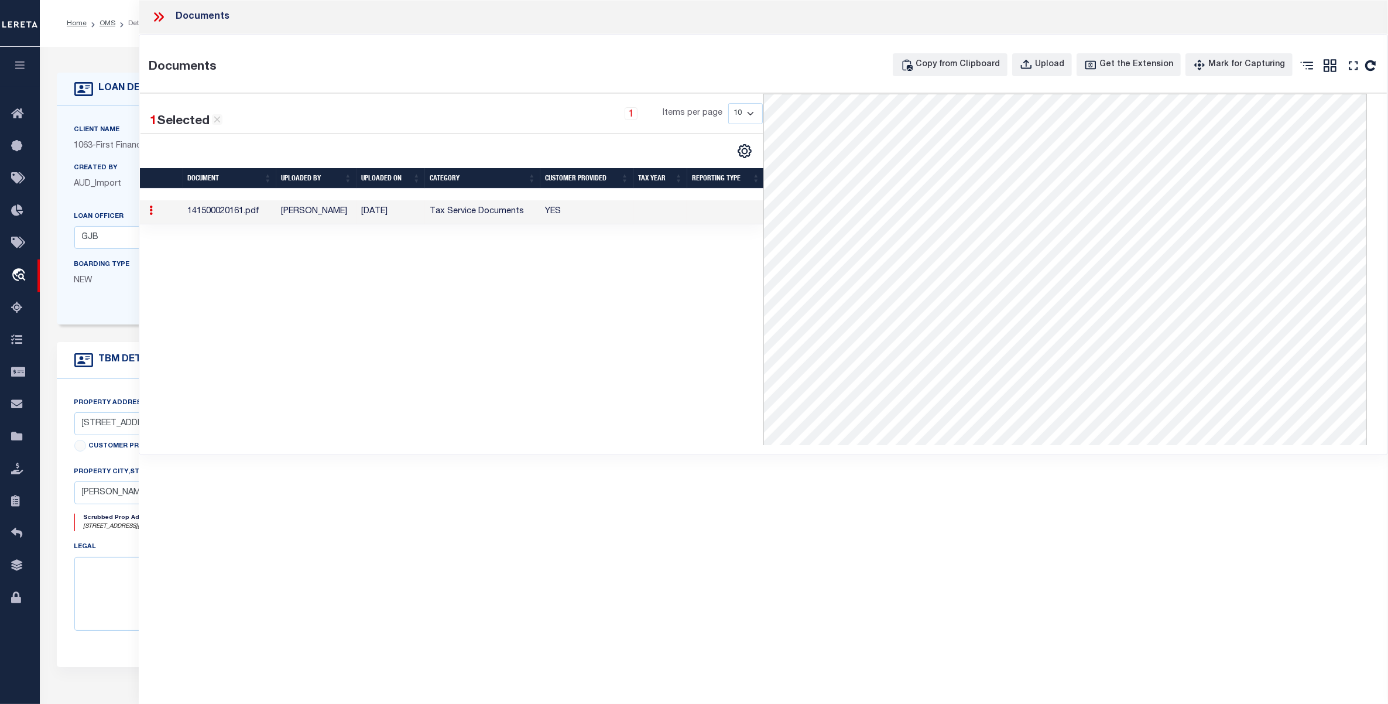
click at [163, 16] on icon at bounding box center [161, 16] width 5 height 9
